Goal: Complete application form

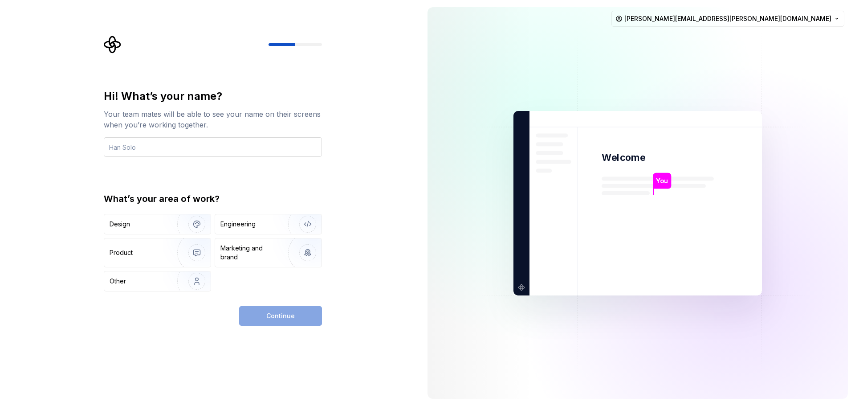
click at [196, 148] on input "text" at bounding box center [213, 147] width 218 height 20
click at [202, 145] on input "text" at bounding box center [213, 147] width 218 height 20
click at [149, 147] on input "text" at bounding box center [213, 147] width 218 height 20
click at [159, 148] on input "text" at bounding box center [213, 147] width 218 height 20
type input "d"
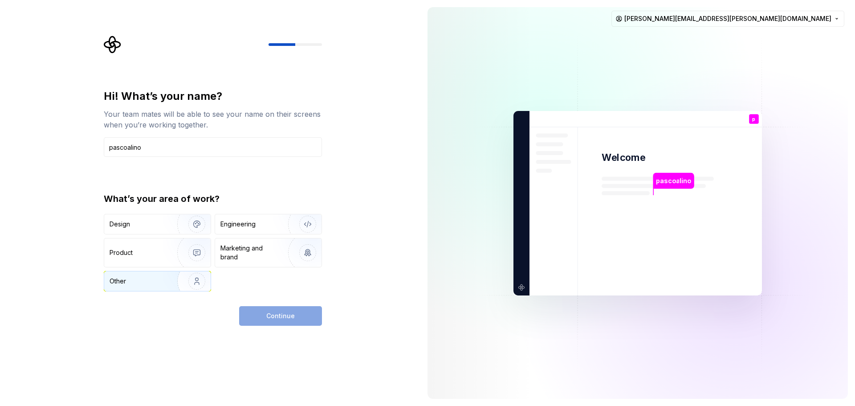
type input "pascoalino"
click at [157, 278] on div "Other" at bounding box center [136, 281] width 52 height 9
click at [306, 315] on button "Continue" at bounding box center [280, 316] width 83 height 20
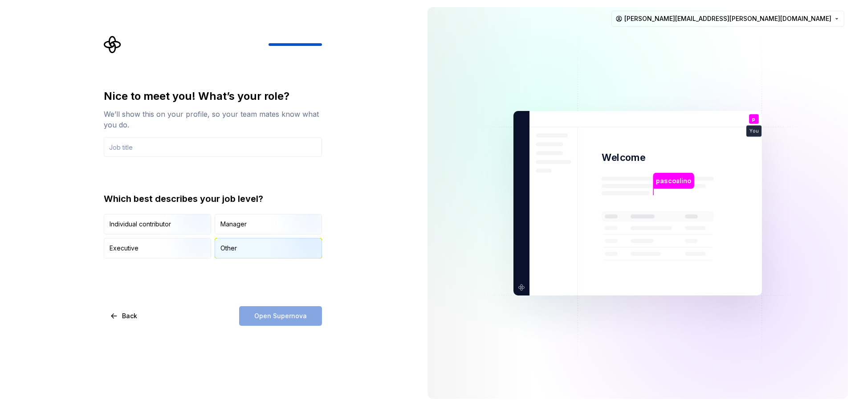
click at [228, 249] on div "Other" at bounding box center [228, 248] width 16 height 9
click at [154, 150] on input "text" at bounding box center [213, 147] width 218 height 20
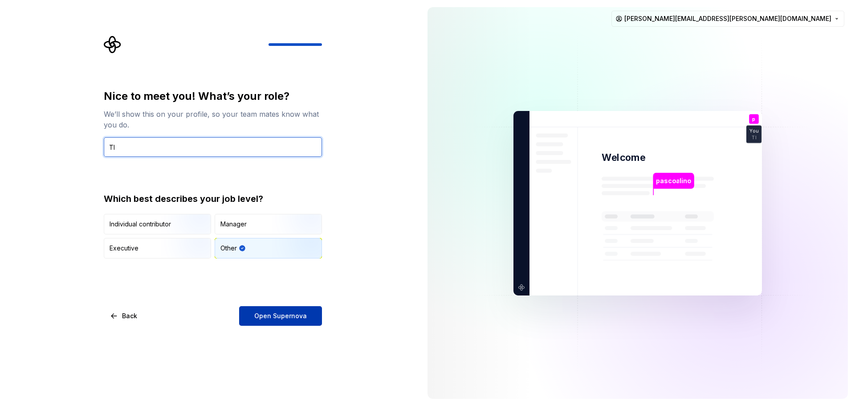
type input "TI"
click at [286, 317] on span "Open Supernova" at bounding box center [280, 315] width 53 height 9
